Goal: Use online tool/utility: Use online tool/utility

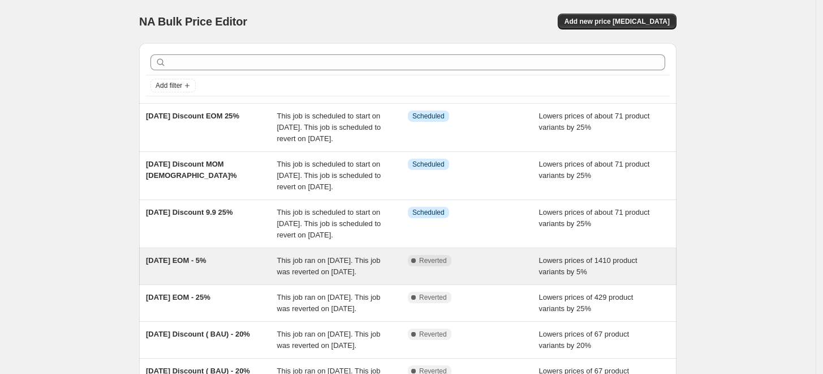
click at [297, 276] on span "This job ran on [DATE]. This job was reverted on [DATE]." at bounding box center [329, 266] width 104 height 20
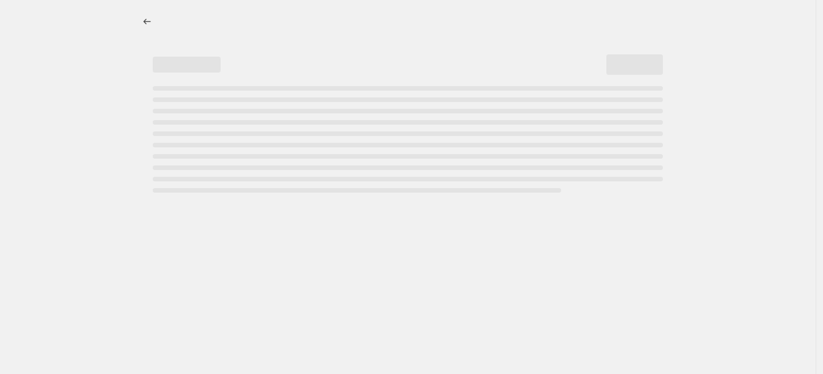
select select "percentage"
select select "no_change"
select select "collection"
select select "not_equal"
select select "collection"
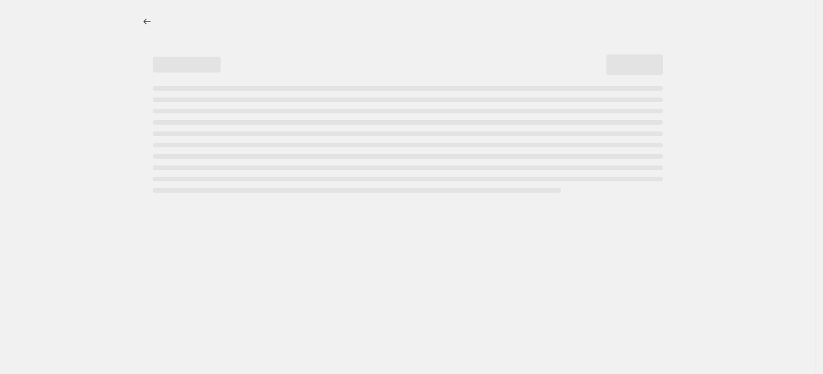
select select "not_equal"
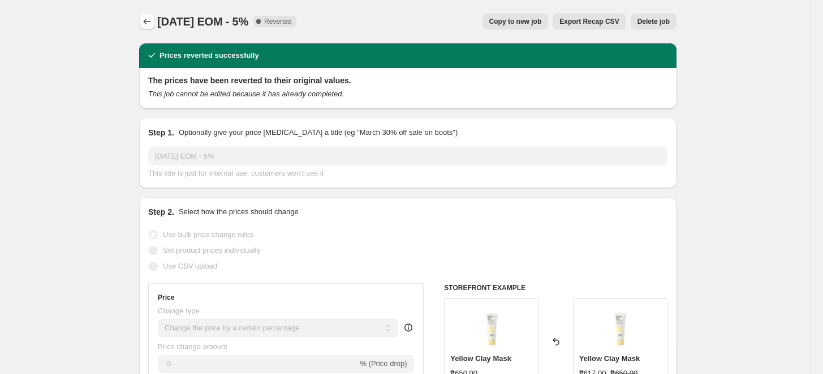
click at [148, 19] on icon "Price change jobs" at bounding box center [146, 21] width 11 height 11
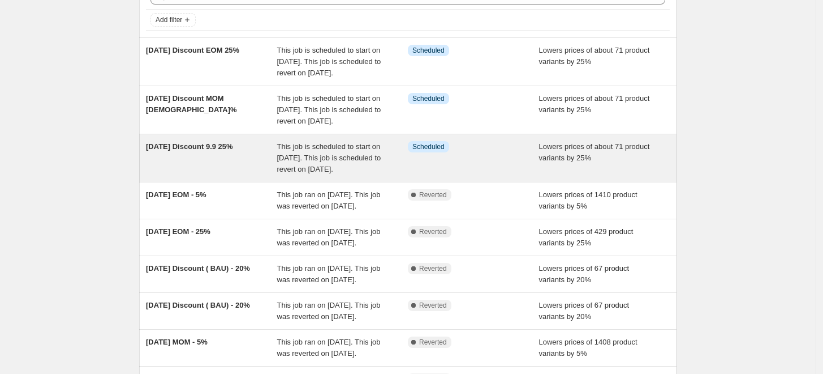
scroll to position [67, 0]
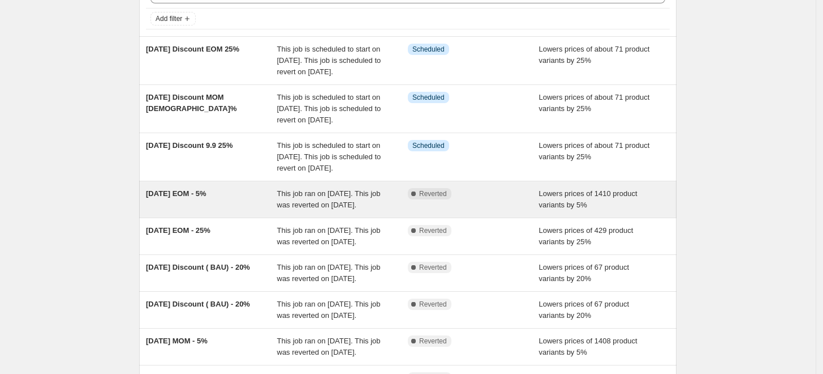
click at [306, 209] on span "This job ran on [DATE]. This job was reverted on [DATE]." at bounding box center [329, 199] width 104 height 20
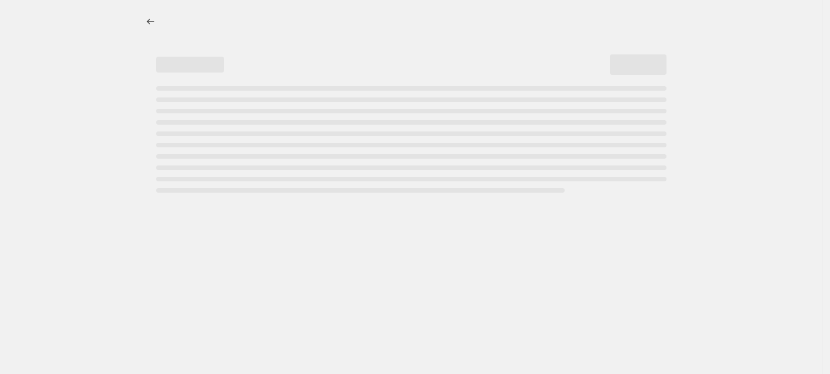
select select "percentage"
select select "no_change"
select select "collection"
select select "not_equal"
select select "collection"
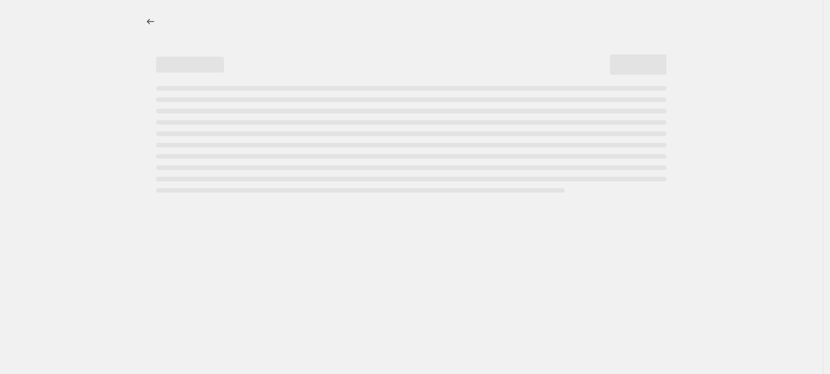
select select "not_equal"
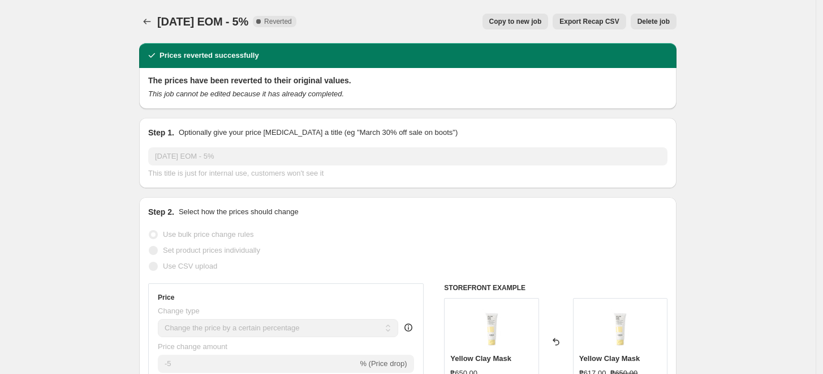
click at [514, 19] on span "Copy to new job" at bounding box center [516, 21] width 53 height 9
select select "percentage"
select select "no_change"
select select "collection"
select select "not_equal"
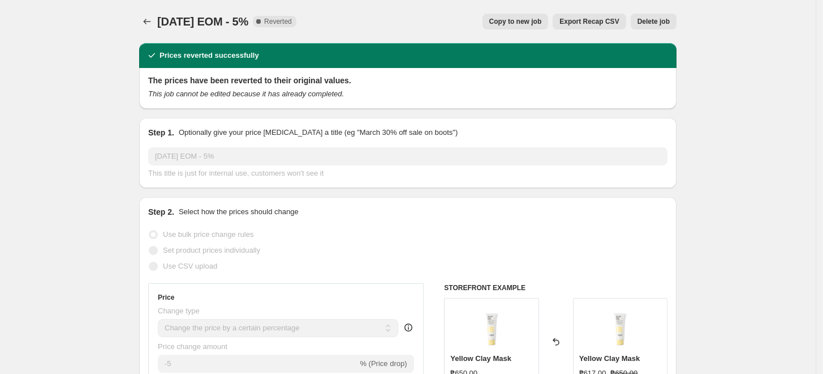
select select "collection"
select select "not_equal"
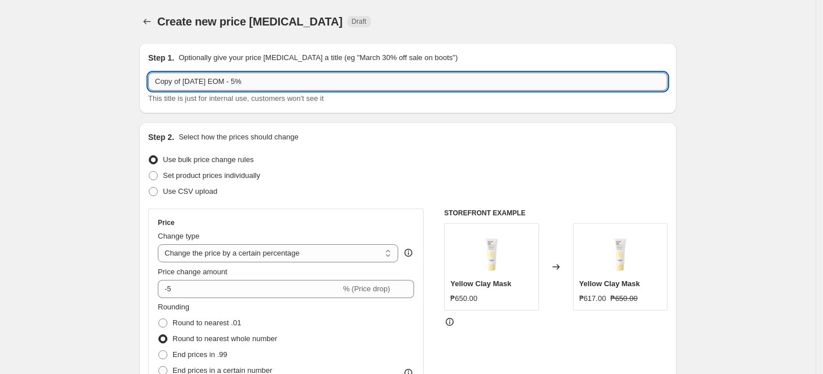
click at [184, 85] on input "Copy of 2025 August EOM - 5%" at bounding box center [408, 81] width 520 height 18
click at [198, 83] on input "2025 August EOM - 5%" at bounding box center [408, 81] width 520 height 18
click at [242, 81] on input "2025 Sept EOM - 5%" at bounding box center [408, 81] width 520 height 18
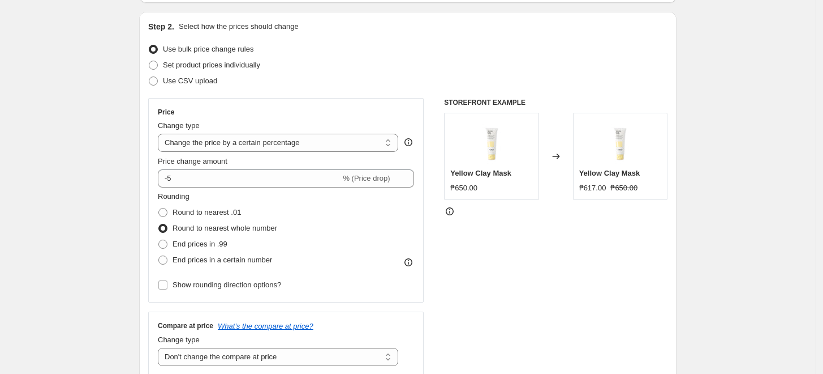
scroll to position [154, 0]
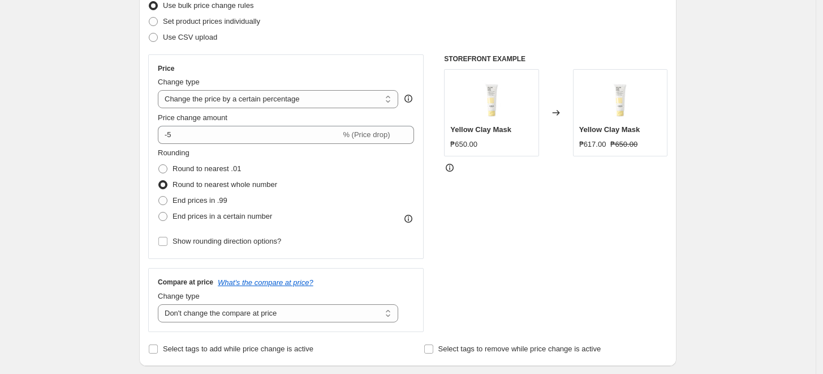
type input "2025 Sept EOM 5%"
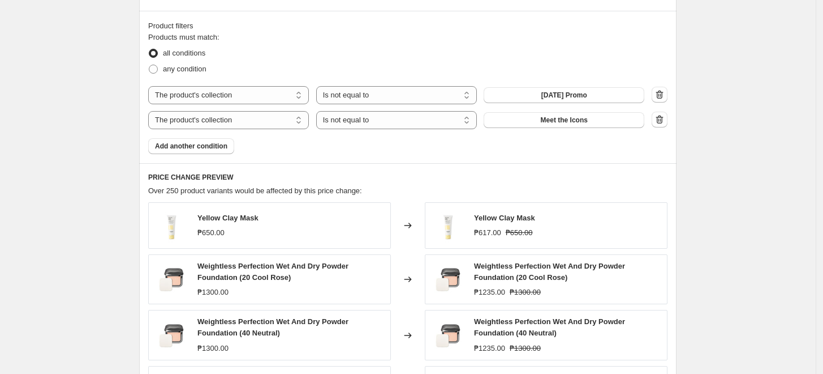
scroll to position [616, 0]
click at [559, 98] on span "2025 August Promo" at bounding box center [565, 96] width 46 height 9
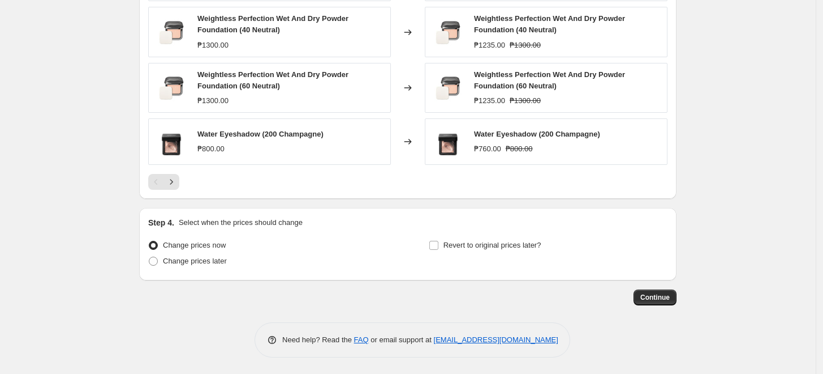
scroll to position [920, 0]
click at [187, 259] on span "Change prices later" at bounding box center [195, 261] width 64 height 8
click at [149, 258] on input "Change prices later" at bounding box center [149, 257] width 1 height 1
radio input "true"
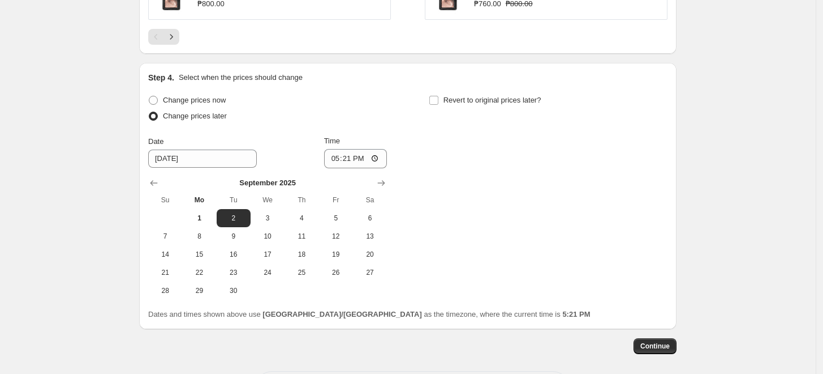
scroll to position [1114, 0]
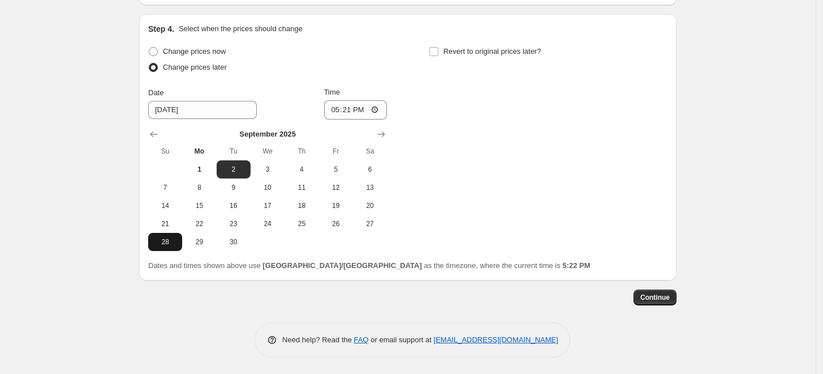
click at [178, 242] on span "28" at bounding box center [165, 241] width 25 height 9
type input "9/28/2025"
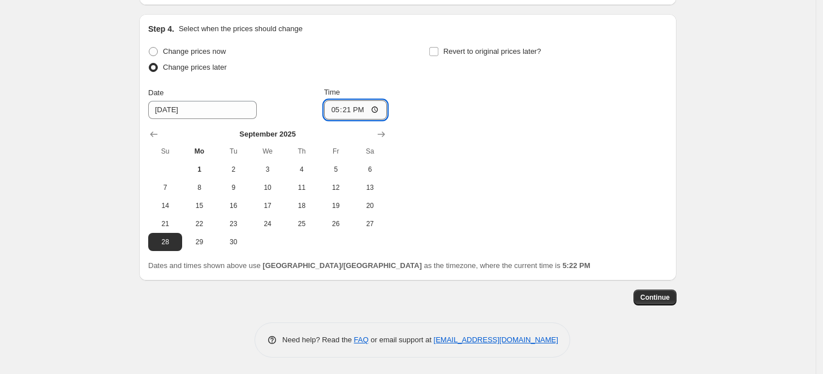
click at [376, 109] on input "17:21" at bounding box center [355, 109] width 63 height 19
type input "00:00"
click at [353, 70] on div "Change prices later" at bounding box center [267, 67] width 239 height 16
click at [460, 52] on span "Revert to original prices later?" at bounding box center [493, 51] width 98 height 8
click at [439, 52] on input "Revert to original prices later?" at bounding box center [434, 51] width 9 height 9
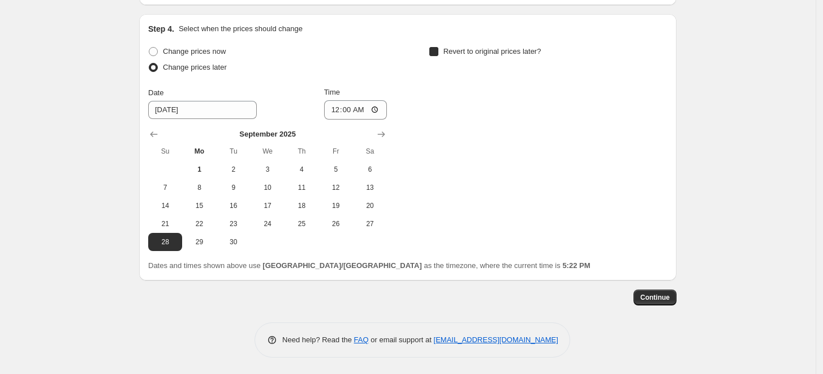
checkbox input "true"
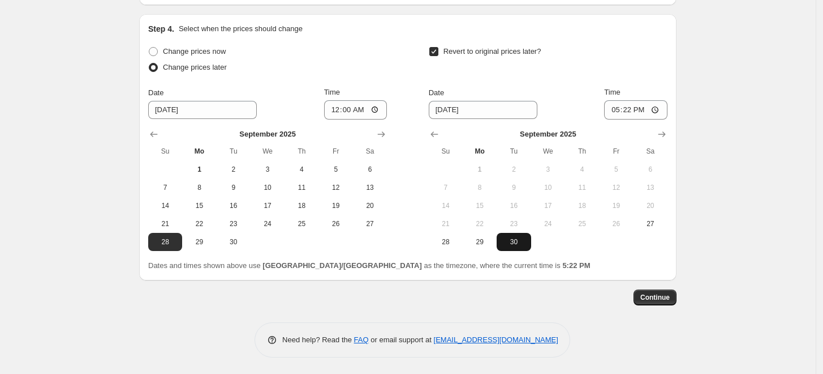
click at [512, 243] on span "30" at bounding box center [513, 241] width 25 height 9
type input "9/30/2025"
click at [629, 105] on input "17:22" at bounding box center [635, 109] width 63 height 19
click at [619, 105] on input "17:22" at bounding box center [635, 109] width 63 height 19
type input "23:59"
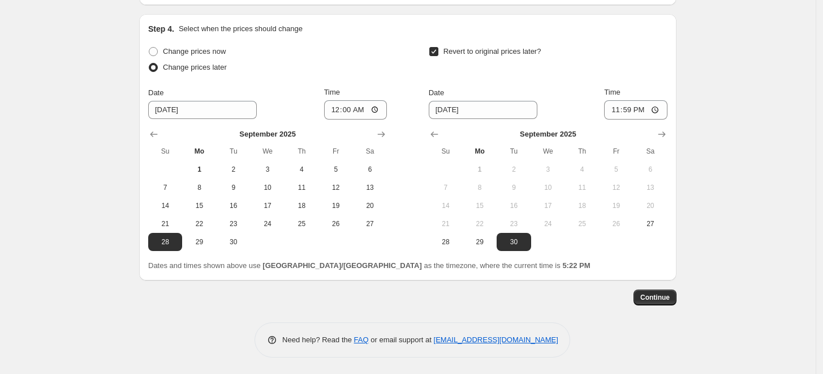
click at [600, 76] on div "Revert to original prices later?" at bounding box center [548, 61] width 239 height 34
click at [653, 297] on span "Continue" at bounding box center [655, 297] width 29 height 9
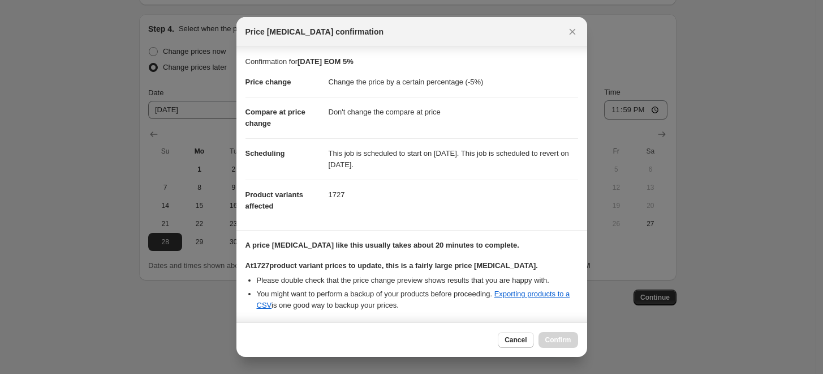
scroll to position [162, 0]
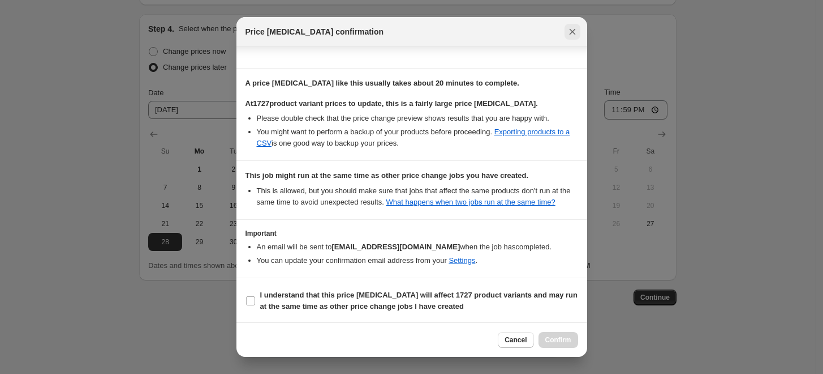
click at [573, 31] on icon "Close" at bounding box center [572, 32] width 6 height 6
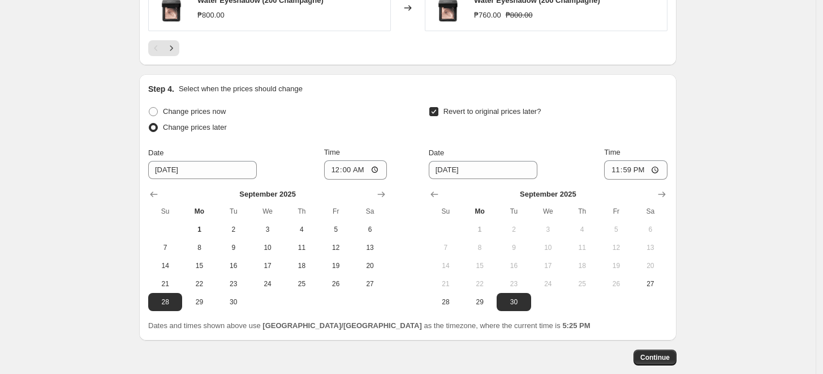
scroll to position [1114, 0]
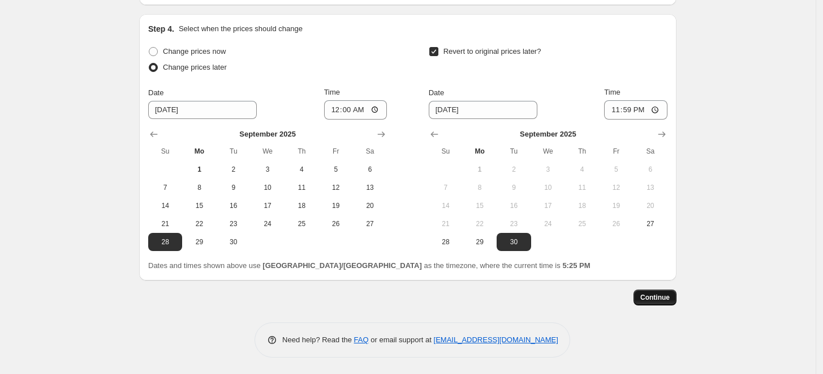
click at [661, 299] on span "Continue" at bounding box center [655, 297] width 29 height 9
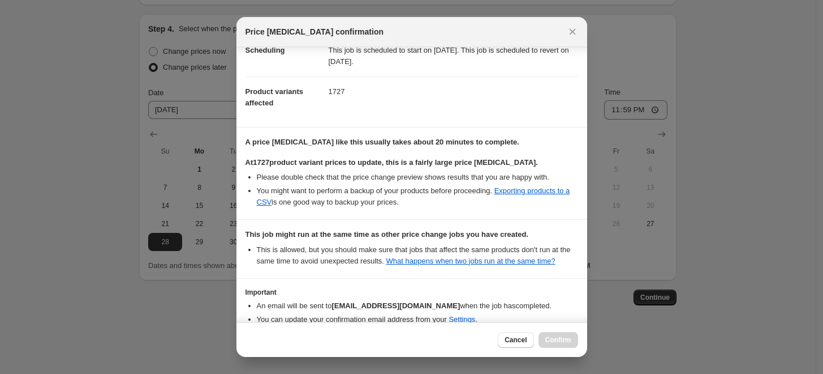
scroll to position [162, 0]
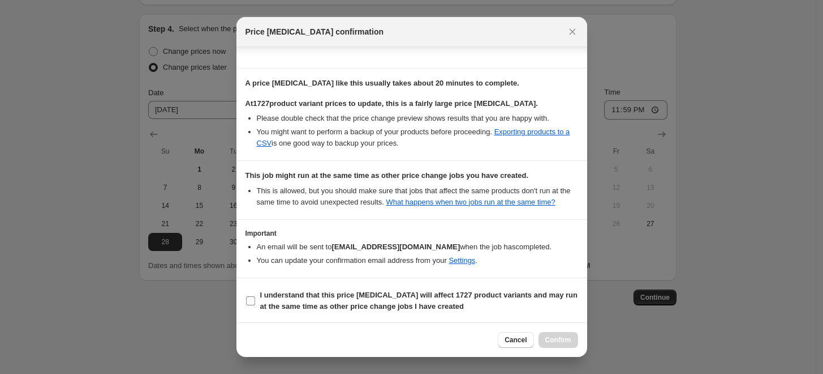
click at [280, 303] on b "I understand that this price change job will affect 1727 product variants and m…" at bounding box center [419, 300] width 318 height 20
click at [255, 303] on input "I understand that this price change job will affect 1727 product variants and m…" at bounding box center [250, 300] width 9 height 9
checkbox input "true"
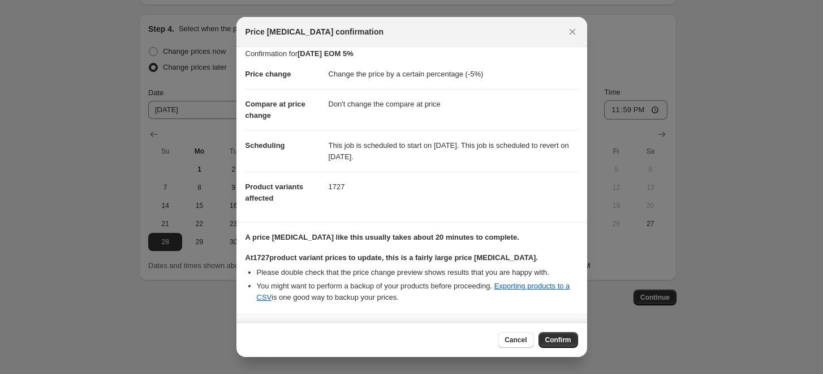
scroll to position [0, 0]
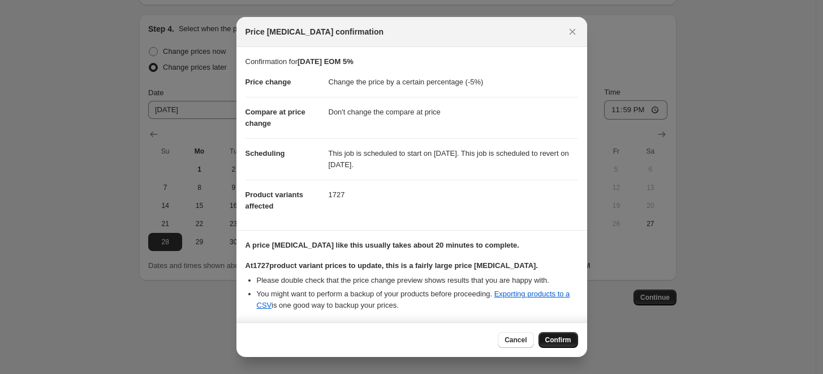
click at [558, 338] on span "Confirm" at bounding box center [559, 339] width 26 height 9
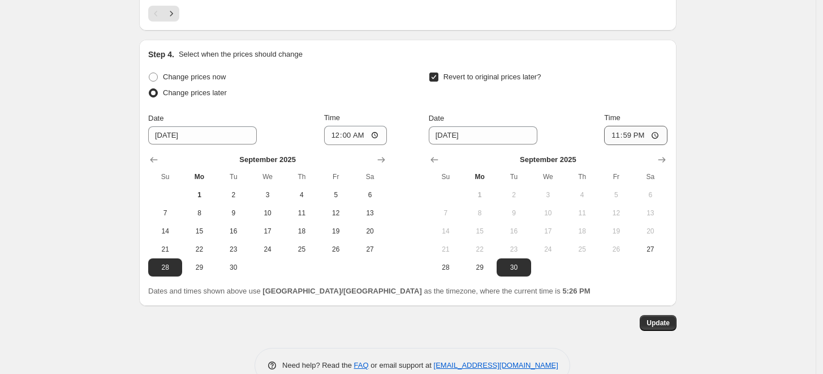
scroll to position [1183, 0]
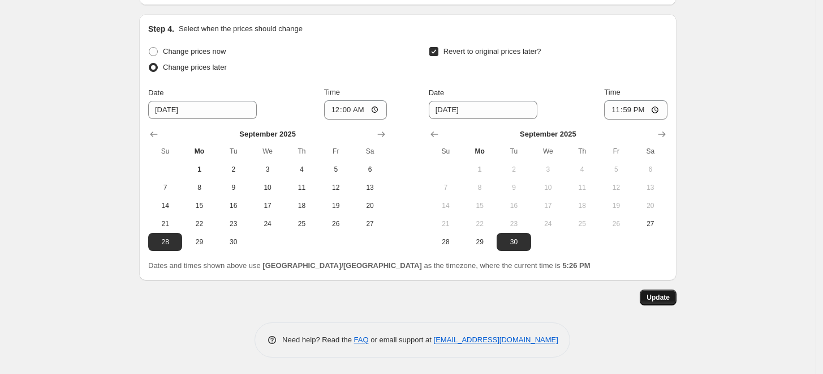
click at [670, 299] on span "Update" at bounding box center [658, 297] width 23 height 9
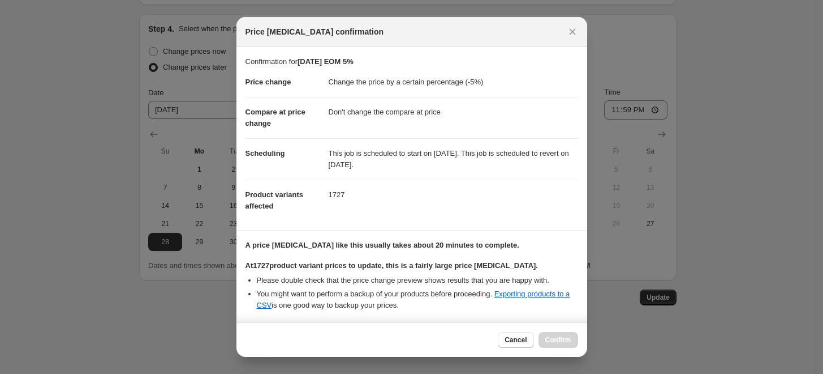
scroll to position [162, 0]
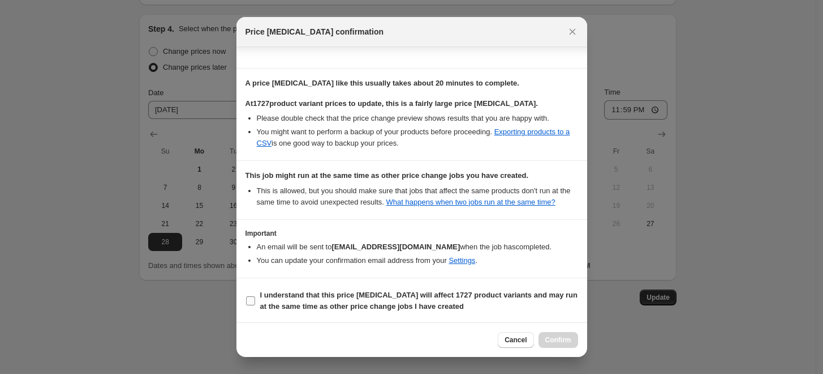
click at [347, 308] on b "I understand that this price change job will affect 1727 product variants and m…" at bounding box center [419, 300] width 318 height 20
click at [255, 305] on input "I understand that this price change job will affect 1727 product variants and m…" at bounding box center [250, 300] width 9 height 9
checkbox input "true"
click at [573, 36] on icon "Close" at bounding box center [572, 31] width 11 height 11
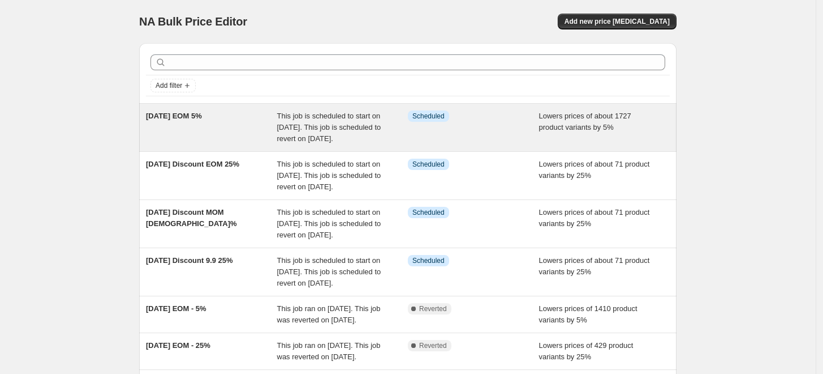
click at [435, 123] on div "Info Scheduled" at bounding box center [473, 127] width 131 height 34
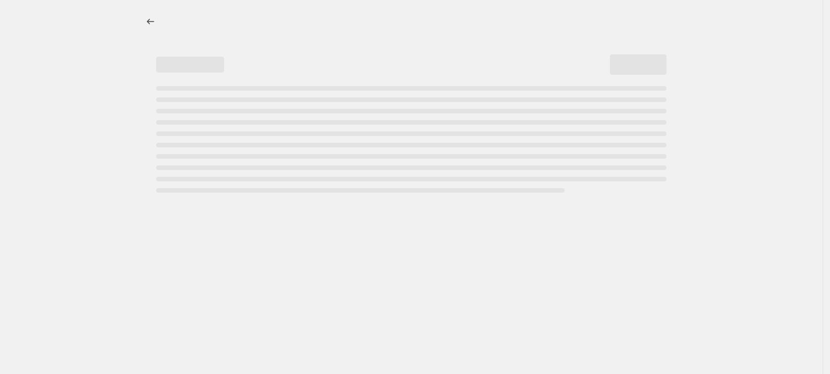
select select "percentage"
select select "no_change"
select select "collection"
select select "not_equal"
select select "collection"
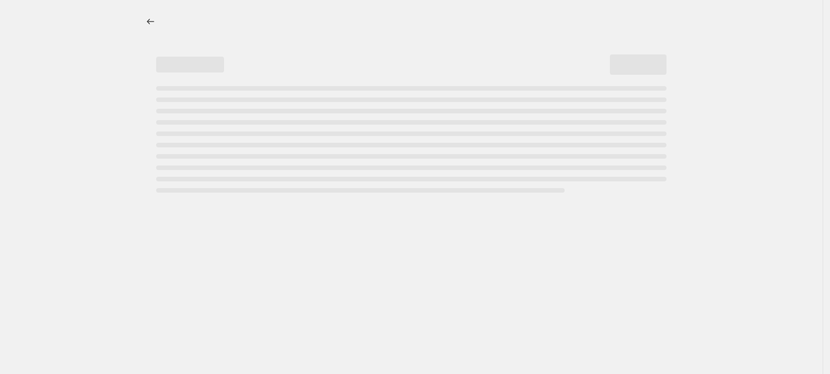
select select "not_equal"
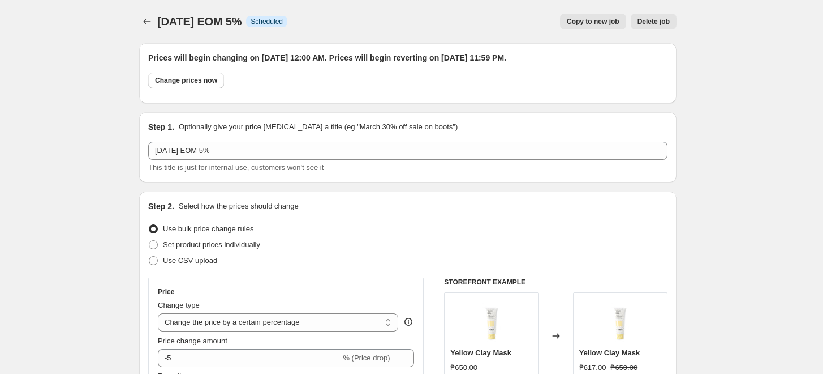
click at [607, 22] on span "Copy to new job" at bounding box center [593, 21] width 53 height 9
select select "percentage"
select select "no_change"
select select "collection"
select select "not_equal"
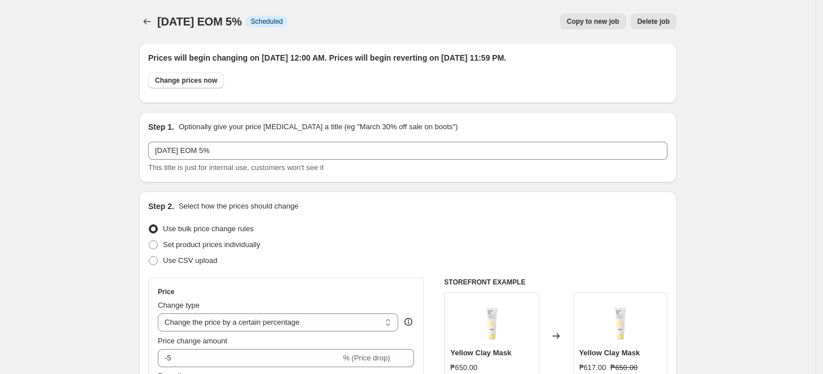
select select "collection"
select select "not_equal"
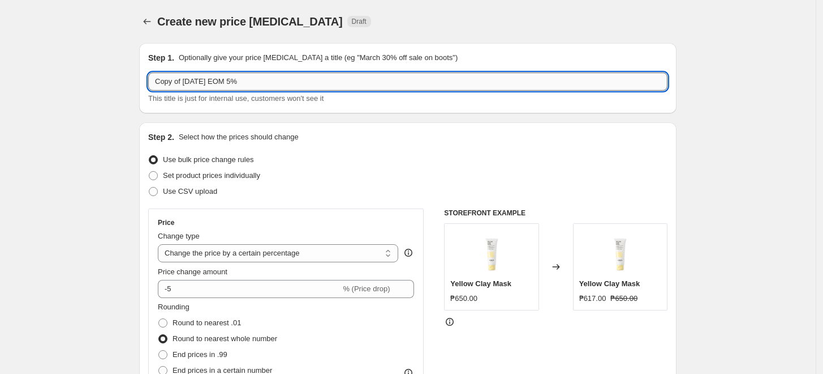
click at [184, 81] on input "Copy of 2025 Sept EOM 5%" at bounding box center [408, 81] width 520 height 18
click at [203, 84] on input "2025 Sept EOM 5%" at bounding box center [408, 81] width 520 height 18
type input "2025 Sept MOM 5%"
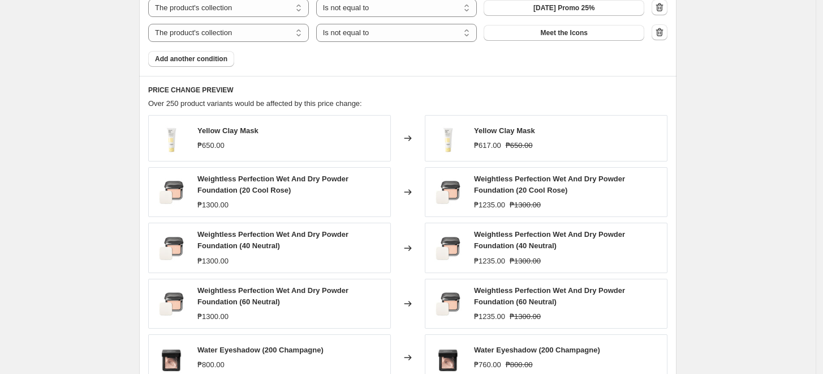
scroll to position [920, 0]
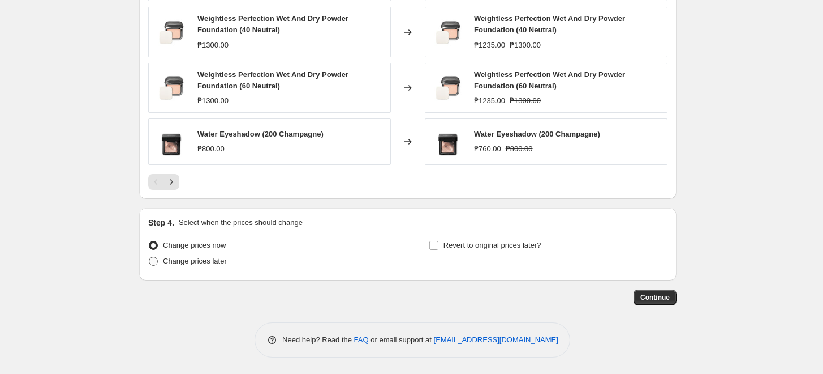
click at [182, 264] on span "Change prices later" at bounding box center [195, 260] width 64 height 8
click at [149, 257] on input "Change prices later" at bounding box center [149, 256] width 1 height 1
radio input "true"
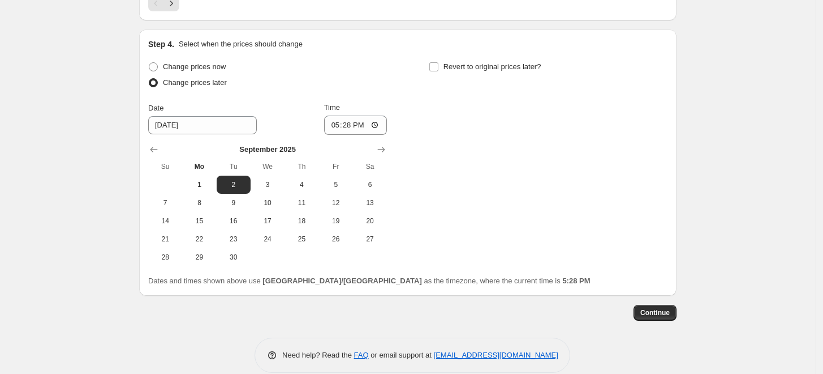
scroll to position [1098, 0]
click at [175, 222] on span "14" at bounding box center [165, 220] width 25 height 9
type input "9/14/2025"
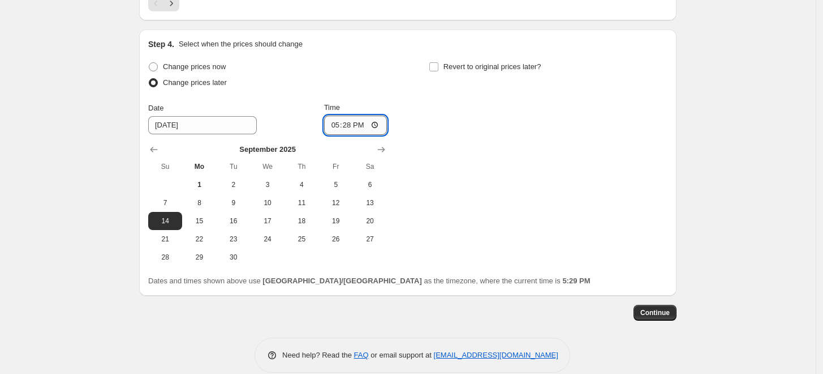
click at [334, 123] on input "17:28" at bounding box center [355, 124] width 63 height 19
click at [362, 129] on input "12:00" at bounding box center [355, 124] width 63 height 19
type input "00:00"
click at [488, 67] on span "Revert to original prices later?" at bounding box center [493, 66] width 98 height 8
click at [439, 67] on input "Revert to original prices later?" at bounding box center [434, 66] width 9 height 9
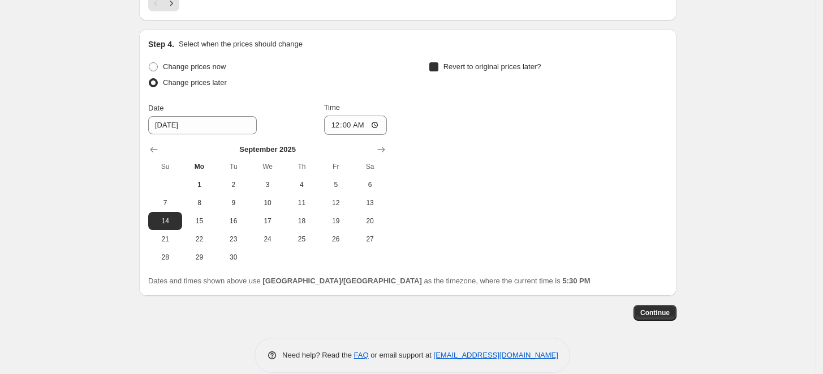
checkbox input "true"
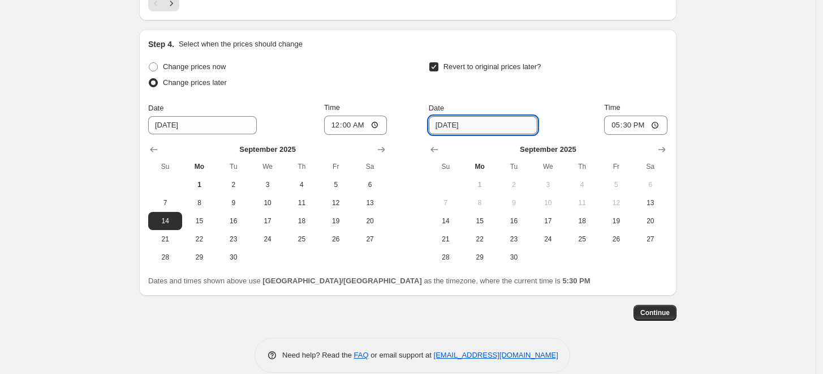
click at [464, 129] on input "9/8/2025" at bounding box center [483, 125] width 109 height 18
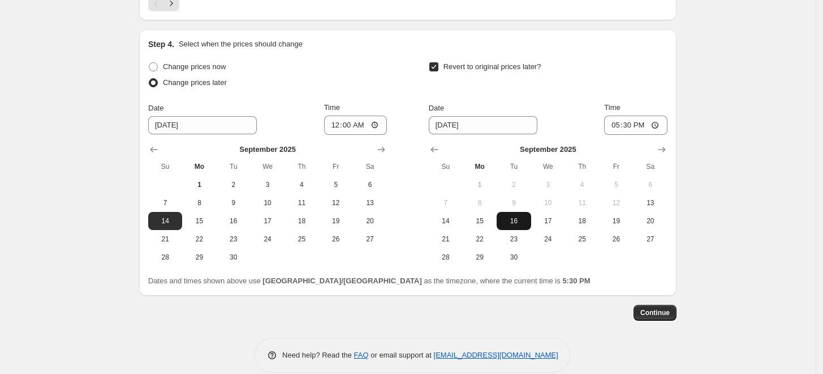
click at [525, 221] on span "16" at bounding box center [513, 220] width 25 height 9
type input "9/16/2025"
click at [616, 122] on input "17:30" at bounding box center [635, 124] width 63 height 19
type input "23:59"
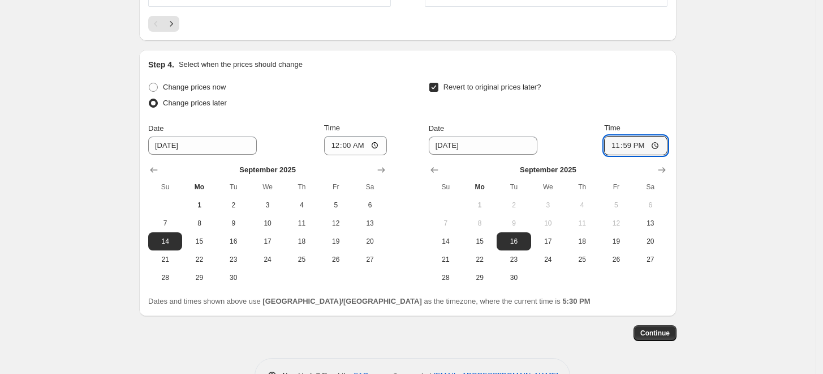
scroll to position [1114, 0]
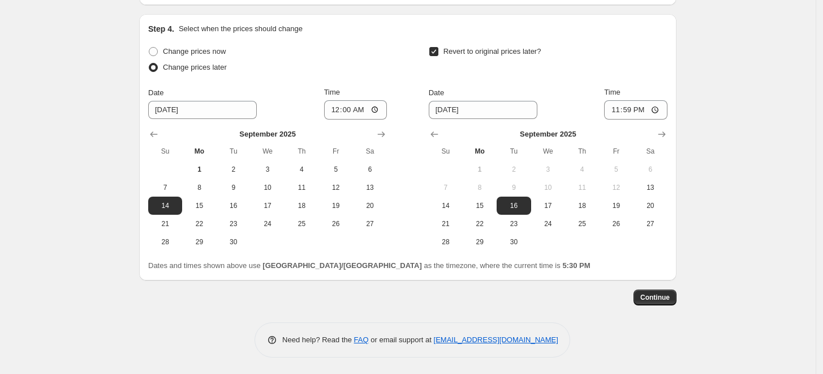
click at [649, 294] on span "Continue" at bounding box center [655, 297] width 29 height 9
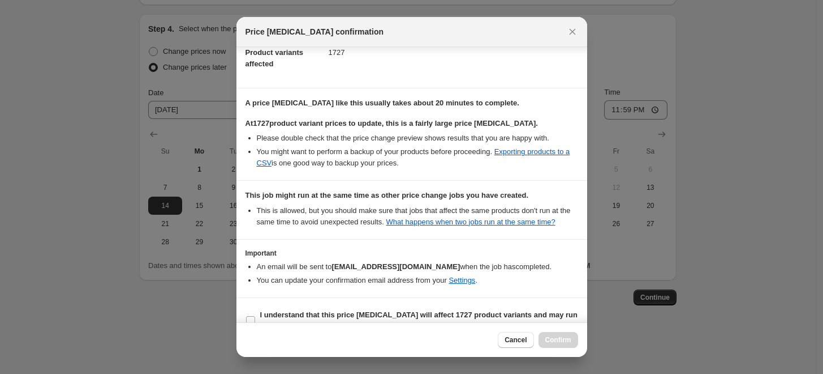
scroll to position [162, 0]
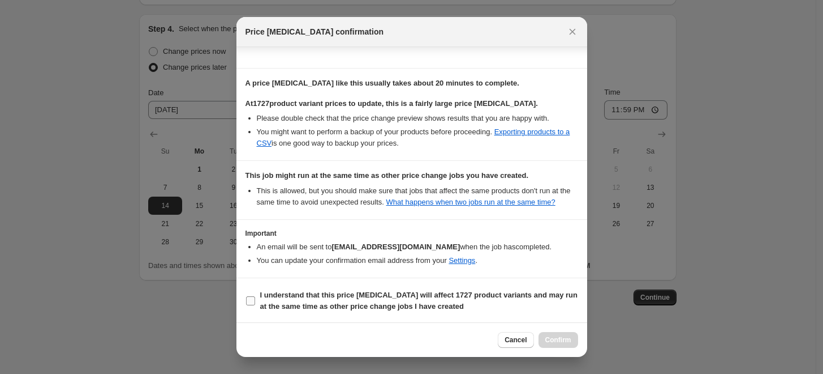
click at [326, 293] on b "I understand that this price change job will affect 1727 product variants and m…" at bounding box center [419, 300] width 318 height 20
click at [255, 296] on input "I understand that this price change job will affect 1727 product variants and m…" at bounding box center [250, 300] width 9 height 9
checkbox input "true"
click at [550, 340] on span "Confirm" at bounding box center [559, 339] width 26 height 9
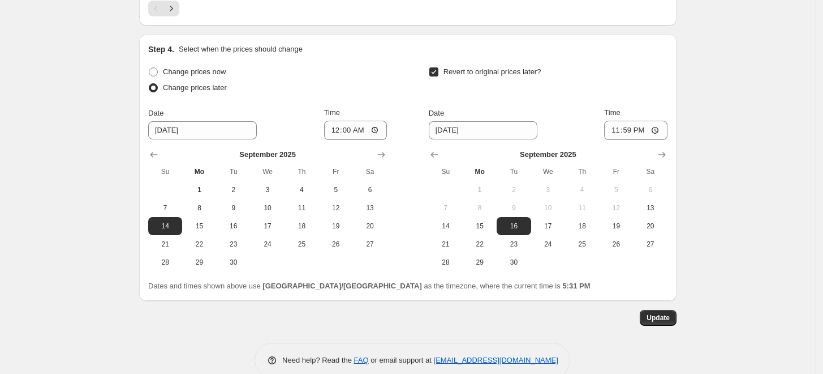
scroll to position [1183, 0]
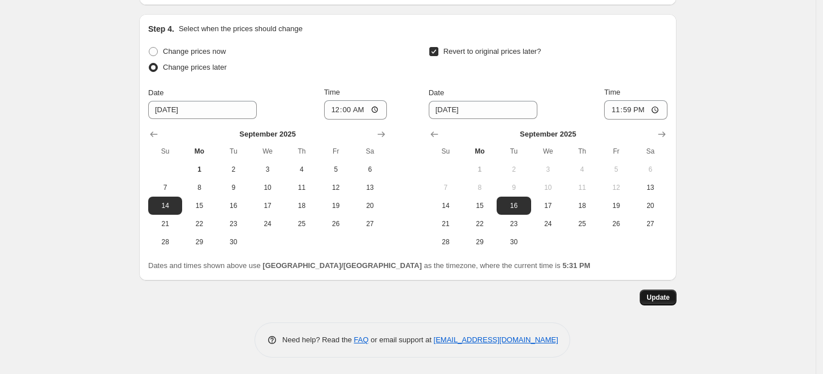
click at [656, 295] on span "Update" at bounding box center [658, 297] width 23 height 9
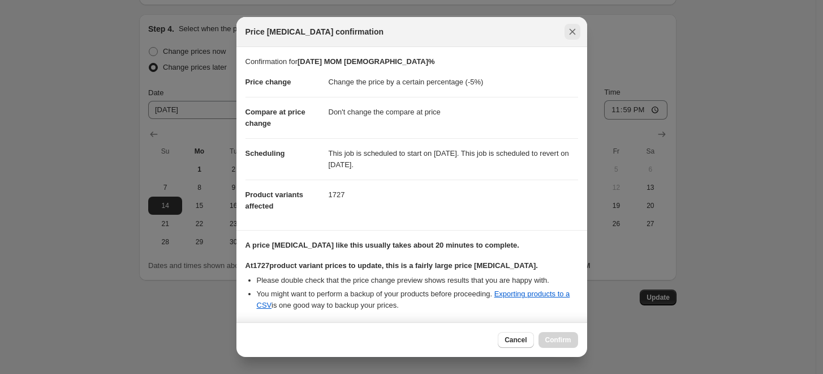
click at [572, 35] on icon "Close" at bounding box center [572, 31] width 11 height 11
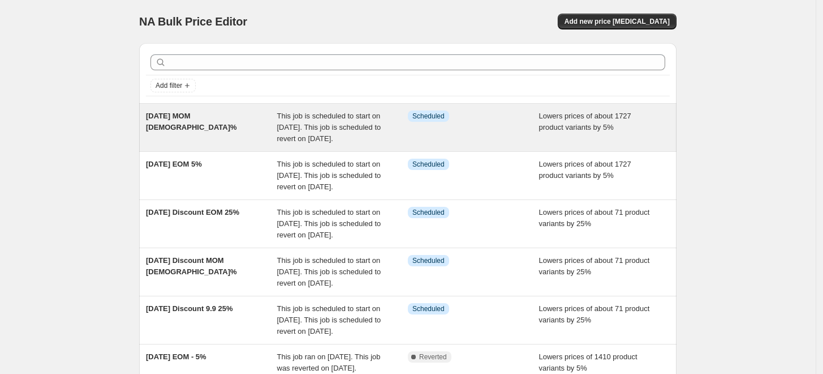
click at [245, 135] on div "2025 Sept MOM 5%" at bounding box center [211, 127] width 131 height 34
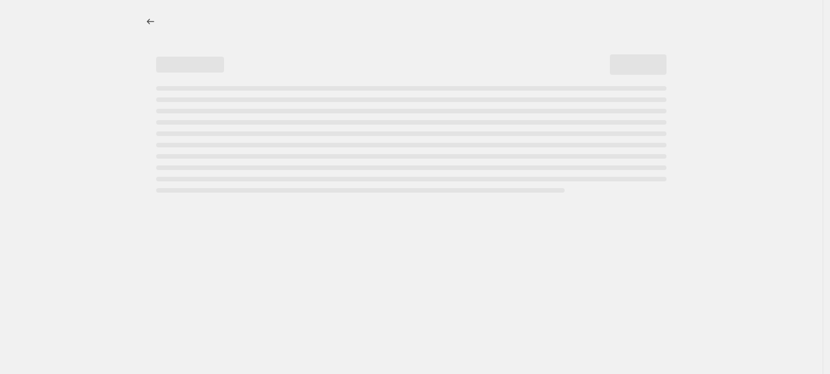
select select "percentage"
select select "no_change"
select select "not_equal"
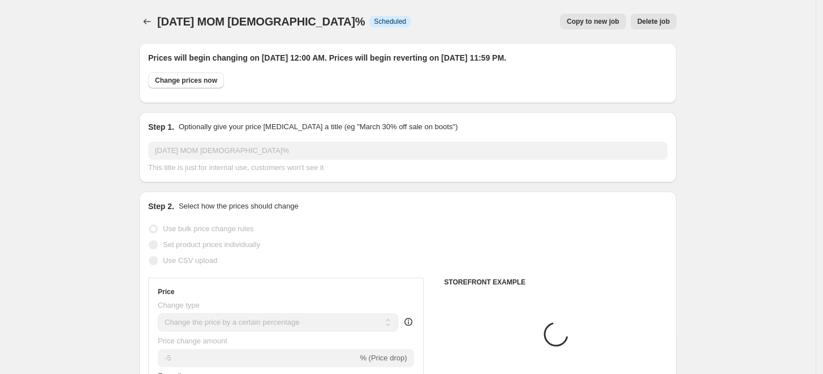
select select "collection"
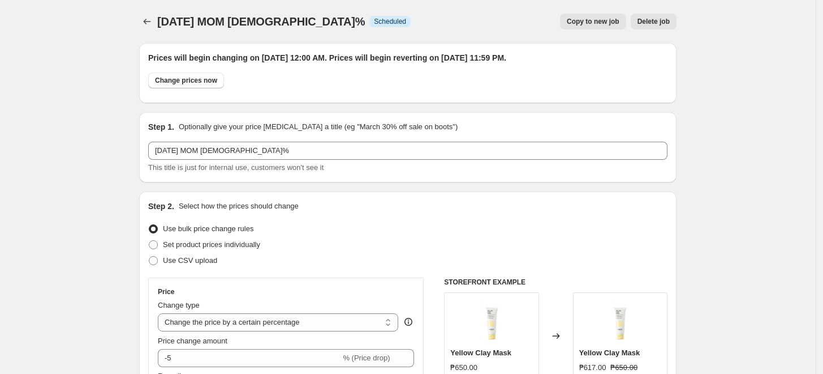
click at [585, 28] on button "Copy to new job" at bounding box center [593, 22] width 66 height 16
select select "percentage"
select select "no_change"
select select "collection"
select select "not_equal"
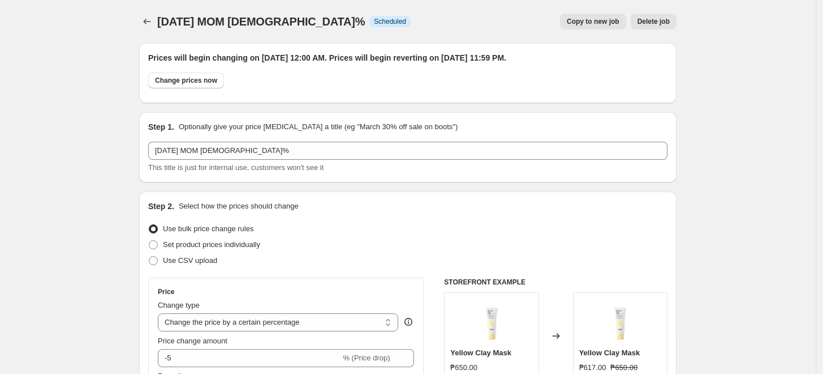
select select "collection"
select select "not_equal"
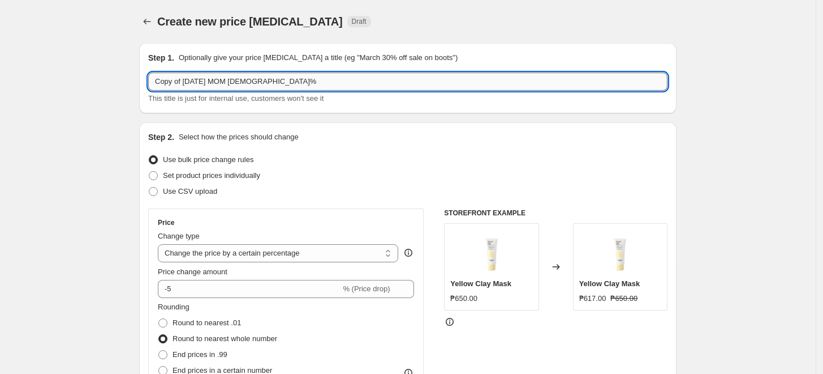
click at [187, 83] on input "Copy of 2025 Sept MOM 5%" at bounding box center [408, 81] width 520 height 18
click at [209, 81] on input "2025 Sept MOM 5%" at bounding box center [408, 81] width 520 height 18
type input "2025 Sept 9.9 5%"
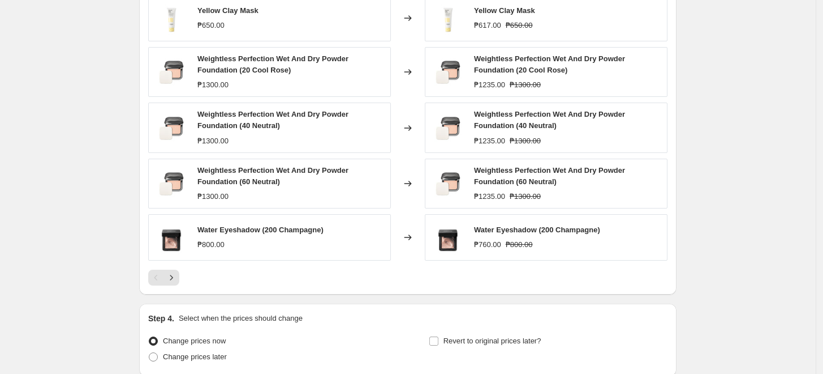
scroll to position [920, 0]
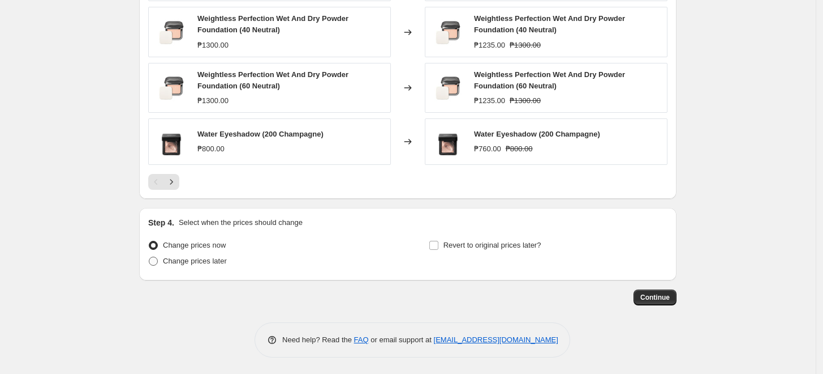
click at [186, 263] on span "Change prices later" at bounding box center [195, 260] width 64 height 8
click at [149, 257] on input "Change prices later" at bounding box center [149, 256] width 1 height 1
radio input "true"
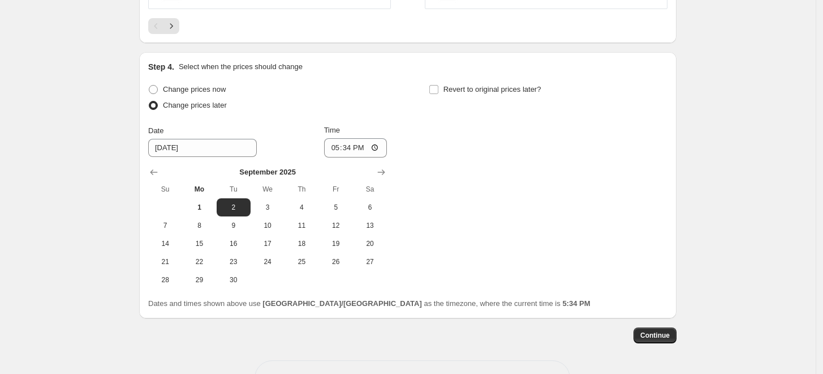
scroll to position [1076, 0]
